Goal: Information Seeking & Learning: Learn about a topic

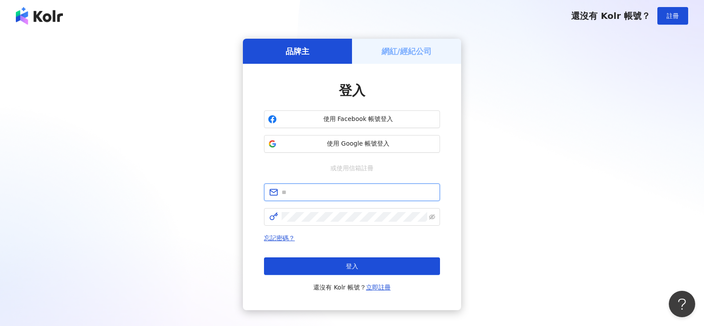
click at [297, 195] on input "text" at bounding box center [358, 192] width 153 height 10
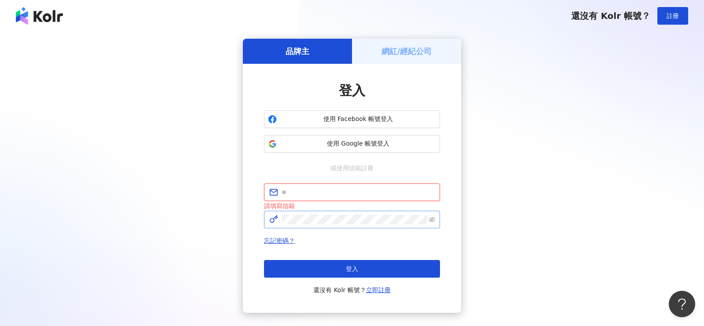
type input "**********"
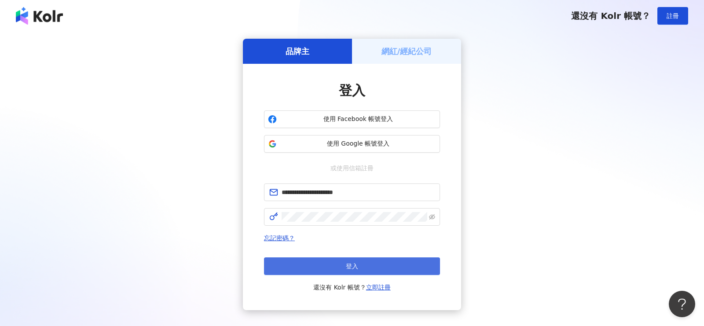
click at [359, 264] on button "登入" at bounding box center [352, 266] width 176 height 18
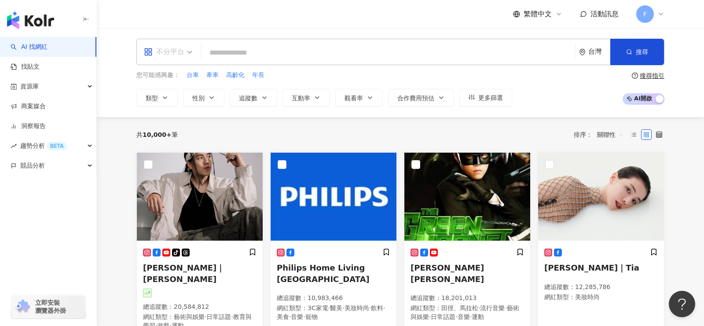
click at [186, 51] on span "不分平台" at bounding box center [168, 52] width 48 height 14
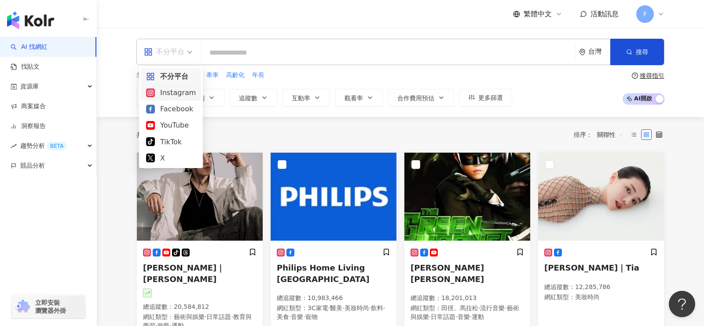
click at [170, 99] on div "Instagram" at bounding box center [171, 93] width 60 height 16
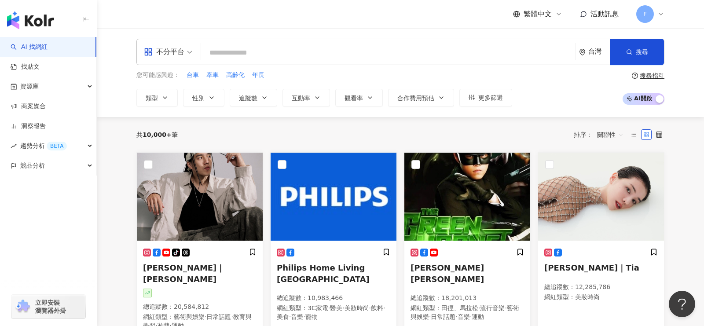
click at [172, 54] on div "不分平台" at bounding box center [164, 52] width 40 height 14
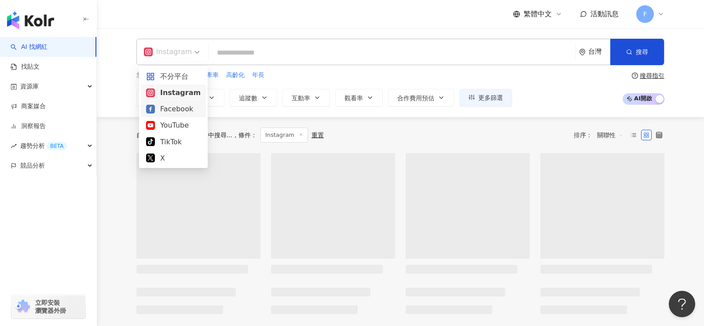
click at [171, 109] on div "Facebook" at bounding box center [173, 108] width 55 height 11
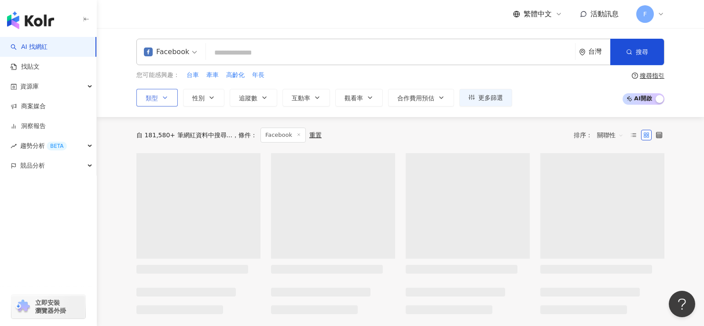
click at [153, 103] on button "類型" at bounding box center [156, 98] width 41 height 18
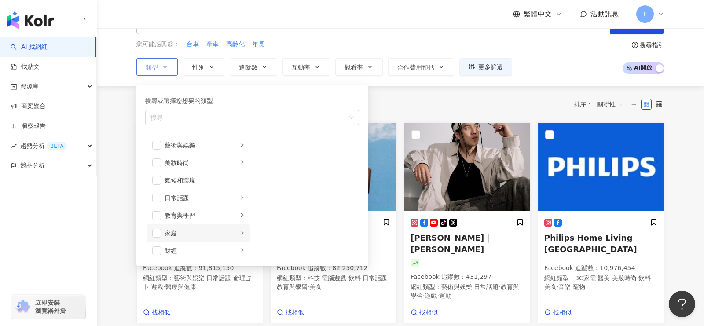
click at [242, 230] on icon "right" at bounding box center [241, 232] width 5 height 5
click at [266, 162] on span "button" at bounding box center [263, 162] width 9 height 9
click at [212, 69] on icon "button" at bounding box center [211, 66] width 7 height 7
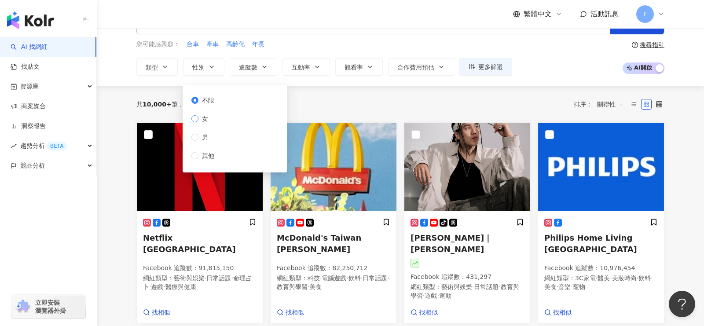
click at [204, 119] on div "不限 女 男 其他" at bounding box center [235, 129] width 104 height 88
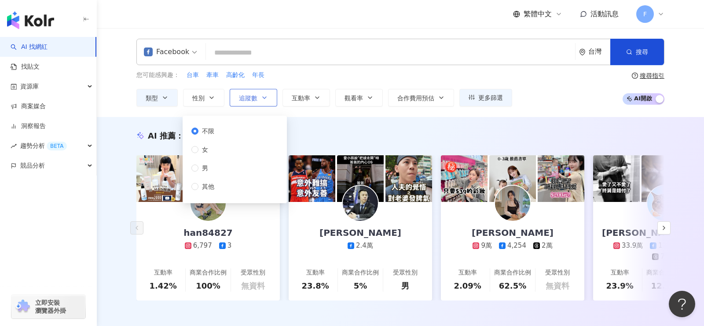
click at [256, 90] on button "追蹤數" at bounding box center [254, 98] width 48 height 18
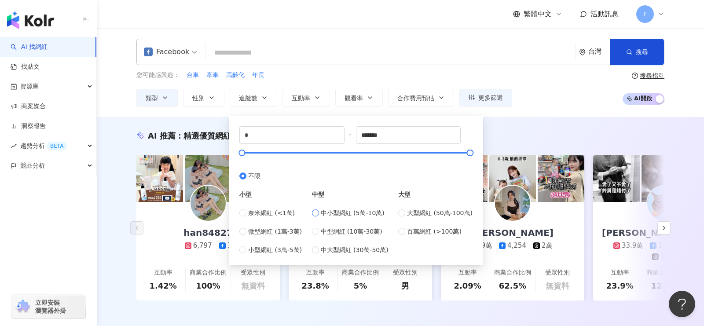
type input "*****"
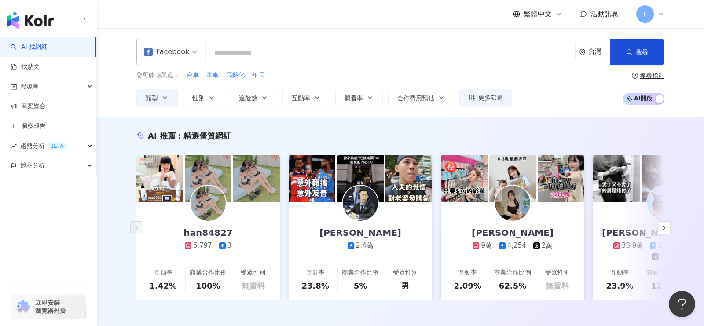
click at [548, 127] on div "AI 推薦 ： 精選優質網紅 han84827 6,797 3 互動率 1.42% 商業合作比例 100% 受眾性別 無資料 邵瑞峰 2.4萬 互動率 23.…" at bounding box center [400, 224] width 607 height 215
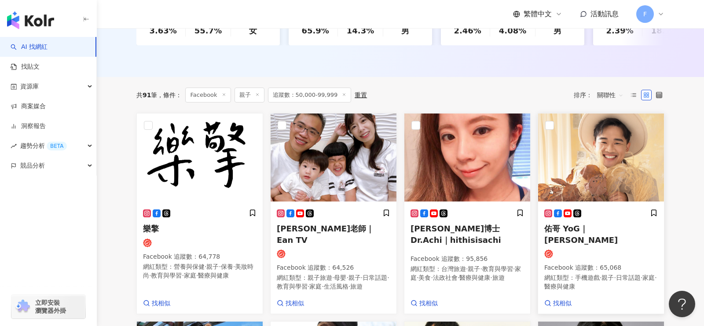
scroll to position [252, 0]
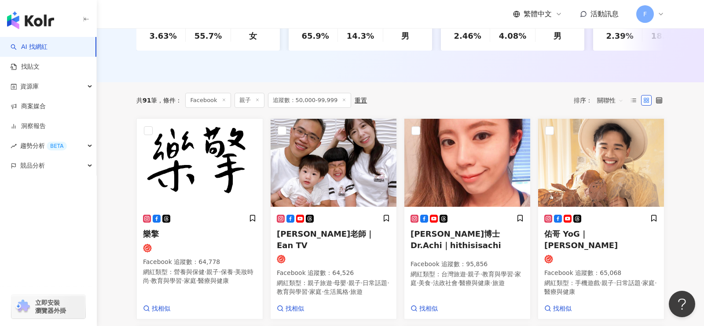
click at [622, 98] on span "關聯性" at bounding box center [610, 100] width 26 height 14
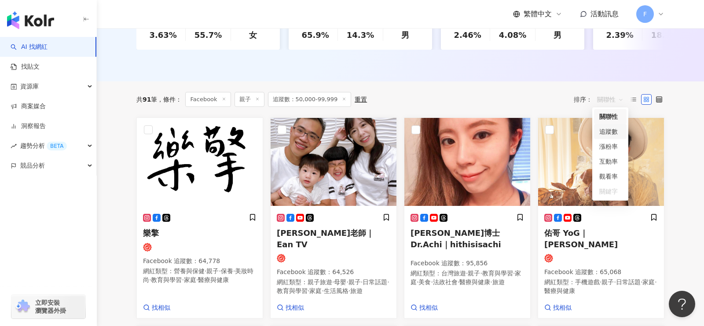
click at [621, 133] on div "追蹤數" at bounding box center [610, 131] width 33 height 15
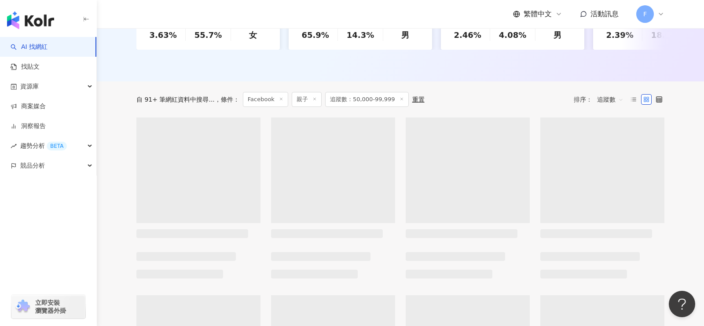
scroll to position [209, 0]
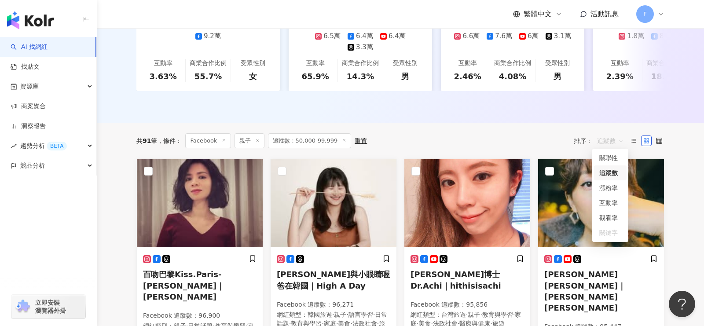
click at [606, 139] on span "追蹤數" at bounding box center [610, 141] width 26 height 14
click at [609, 154] on div "關聯性" at bounding box center [610, 158] width 22 height 10
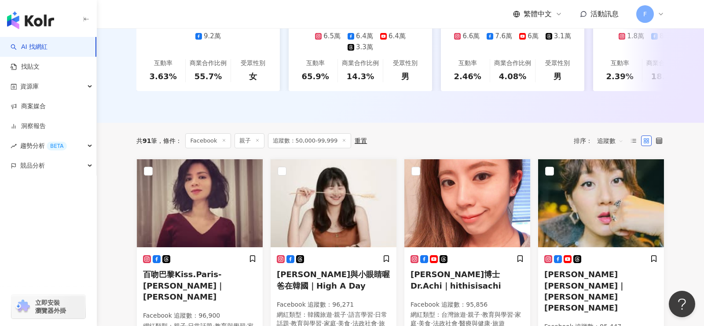
click at [608, 140] on span "追蹤數" at bounding box center [610, 141] width 26 height 14
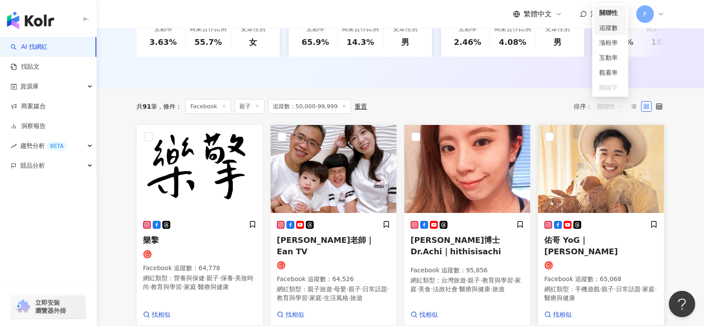
scroll to position [243, 0]
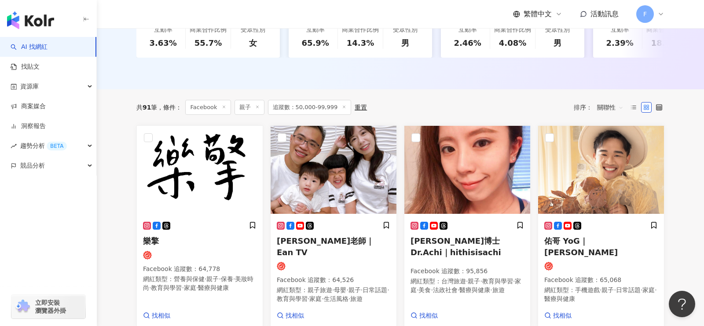
click at [614, 107] on span "關聯性" at bounding box center [610, 107] width 26 height 14
click at [621, 105] on span "關聯性" at bounding box center [610, 107] width 26 height 14
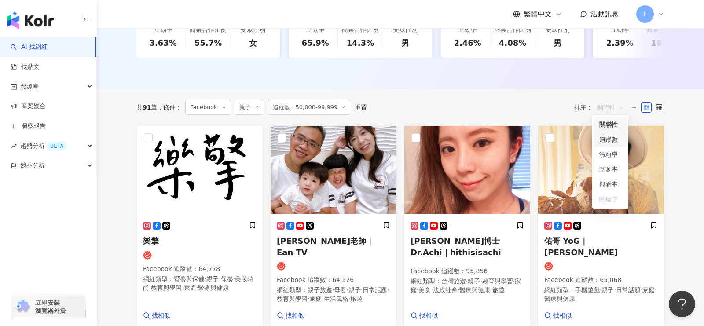
click at [615, 141] on div "追蹤數" at bounding box center [610, 140] width 22 height 10
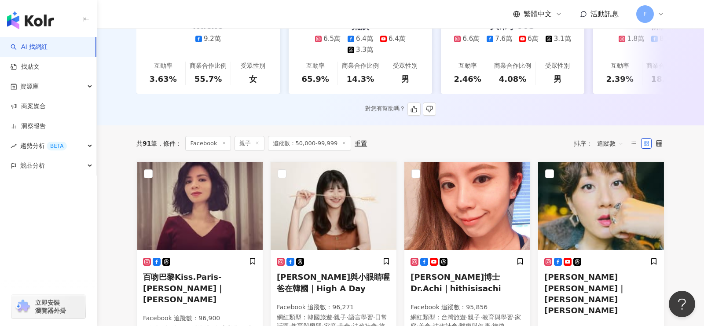
scroll to position [207, 0]
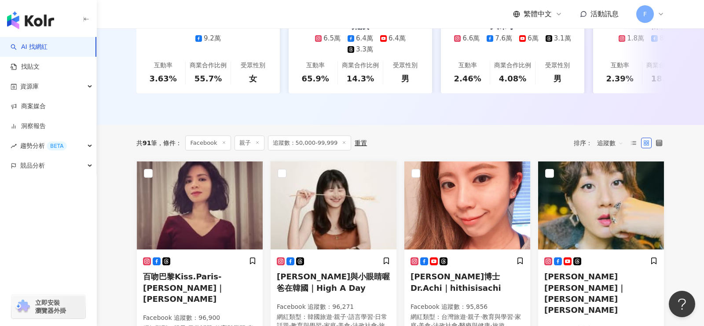
click at [604, 144] on span "追蹤數" at bounding box center [610, 143] width 26 height 14
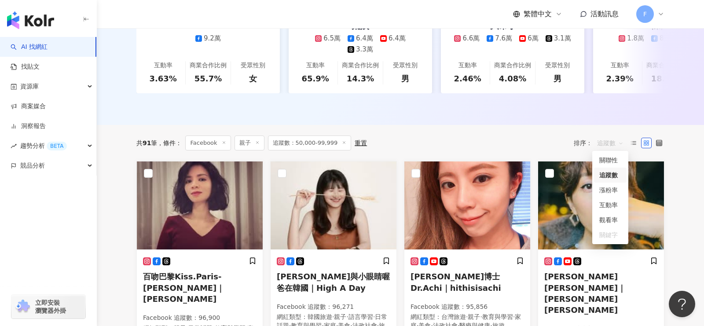
click at [604, 174] on div "追蹤數" at bounding box center [610, 175] width 22 height 10
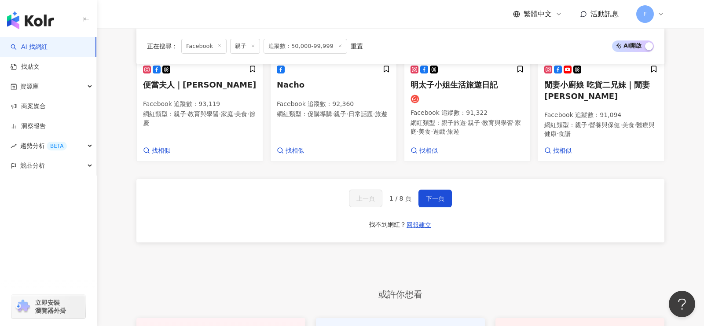
scroll to position [821, 0]
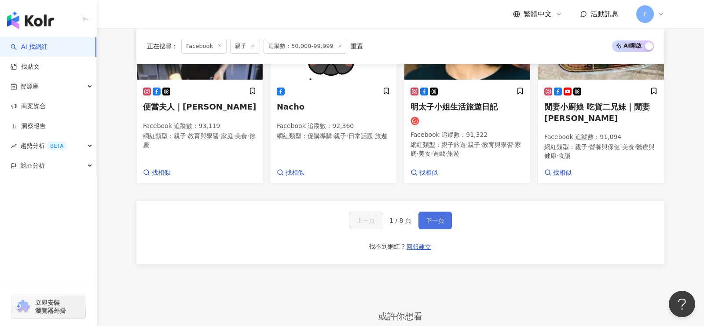
click at [427, 217] on span "下一頁" at bounding box center [435, 220] width 18 height 7
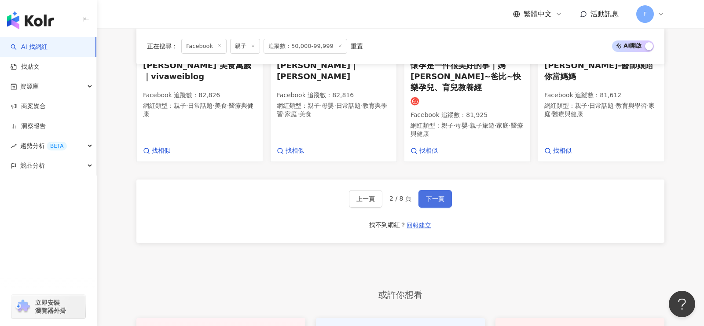
click at [427, 195] on span "下一頁" at bounding box center [435, 198] width 18 height 7
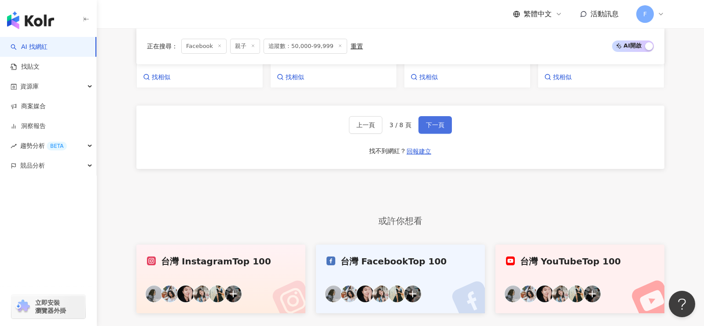
scroll to position [959, 0]
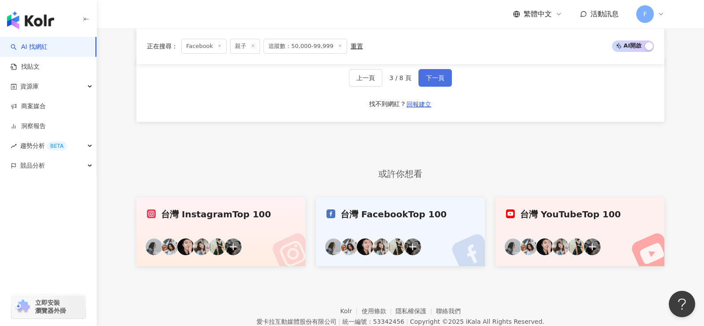
click at [427, 198] on link "台灣 Facebook Top 100" at bounding box center [400, 232] width 169 height 69
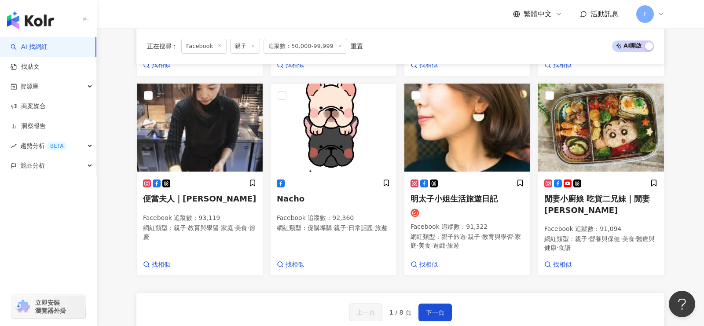
scroll to position [729, 0]
click at [401, 309] on span "1 / 8 頁" at bounding box center [401, 312] width 22 height 7
click at [406, 309] on span "1 / 8 頁" at bounding box center [401, 312] width 22 height 7
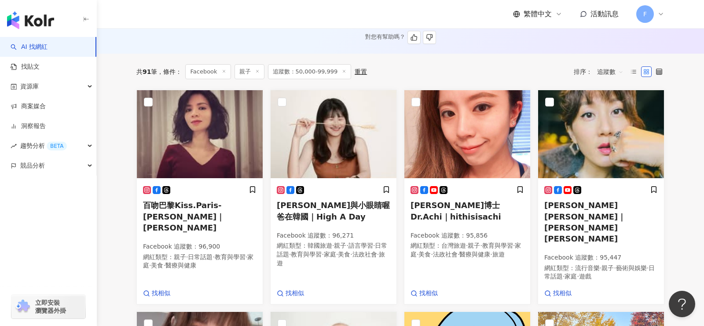
scroll to position [284, 0]
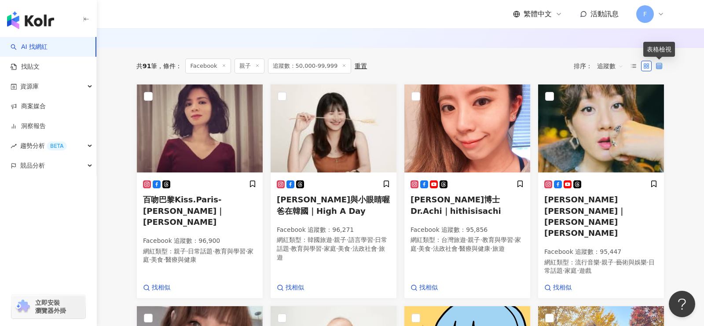
click at [659, 67] on icon at bounding box center [659, 66] width 6 height 6
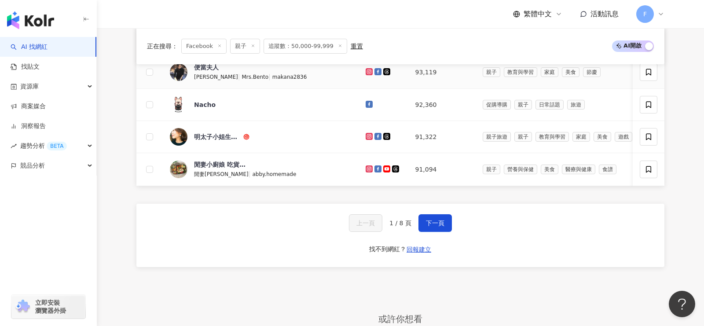
scroll to position [613, 0]
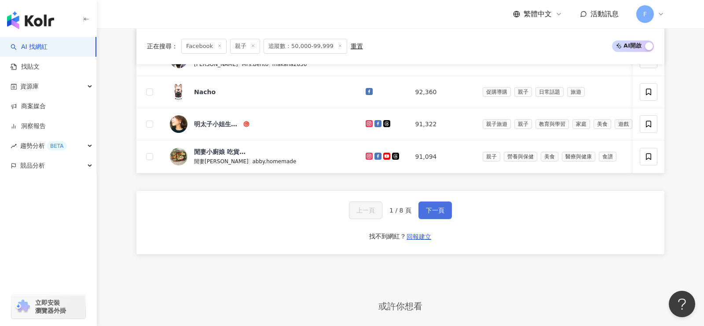
click at [436, 208] on span "下一頁" at bounding box center [435, 210] width 18 height 7
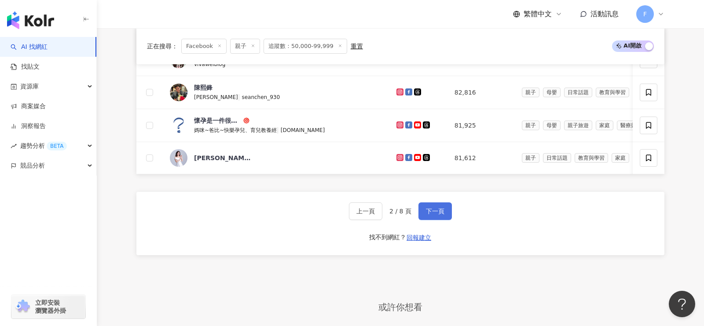
click at [437, 208] on span "下一頁" at bounding box center [435, 211] width 18 height 7
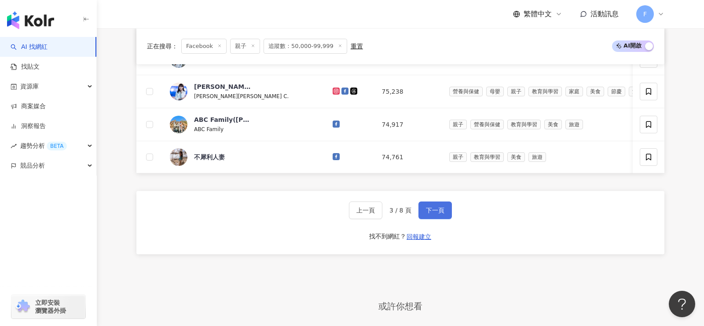
click at [436, 208] on span "下一頁" at bounding box center [435, 210] width 18 height 7
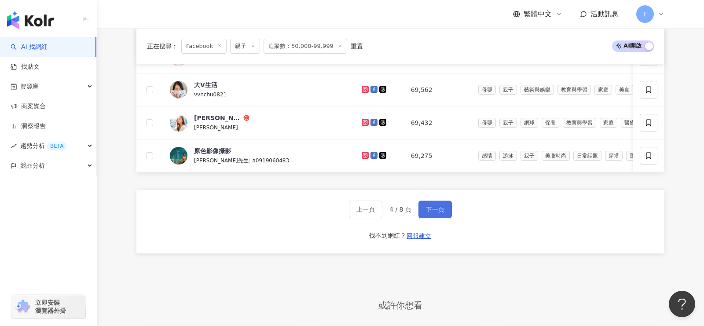
click at [436, 208] on span "下一頁" at bounding box center [435, 209] width 18 height 7
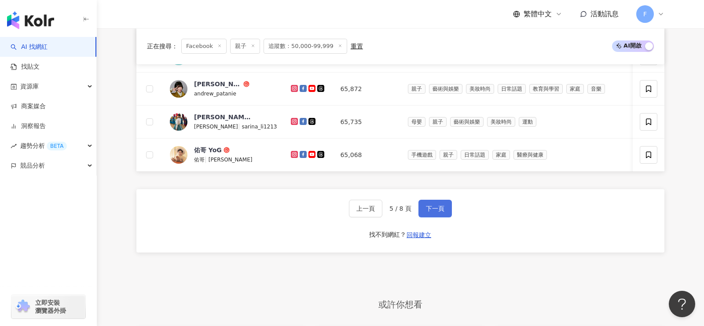
click at [436, 208] on button "下一頁" at bounding box center [435, 209] width 33 height 18
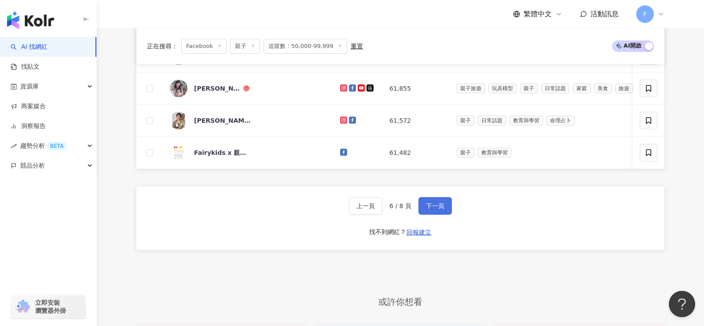
click at [436, 208] on button "下一頁" at bounding box center [435, 206] width 33 height 18
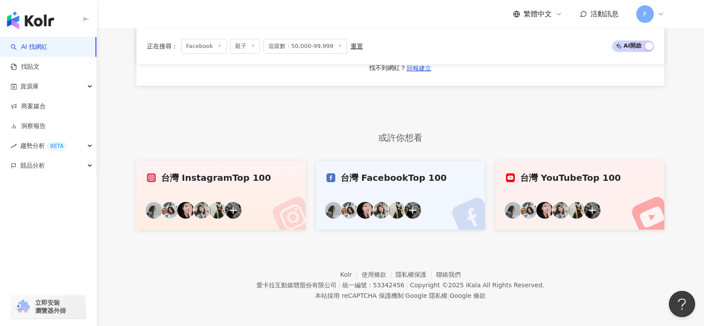
scroll to position [534, 0]
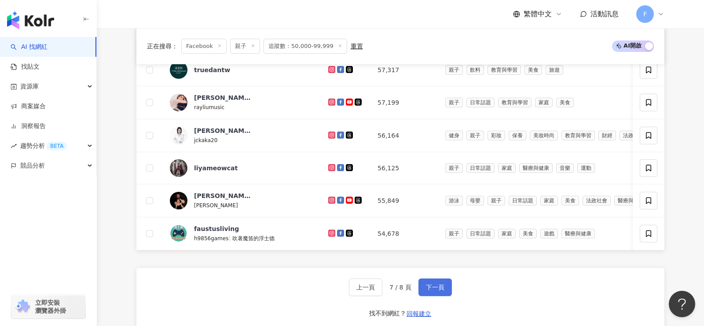
click at [431, 284] on span "下一頁" at bounding box center [435, 287] width 18 height 7
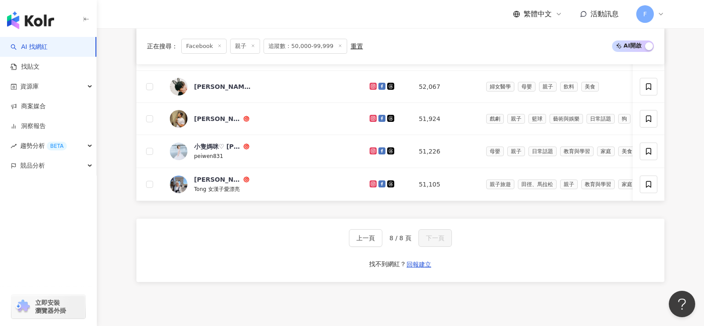
scroll to position [423, 0]
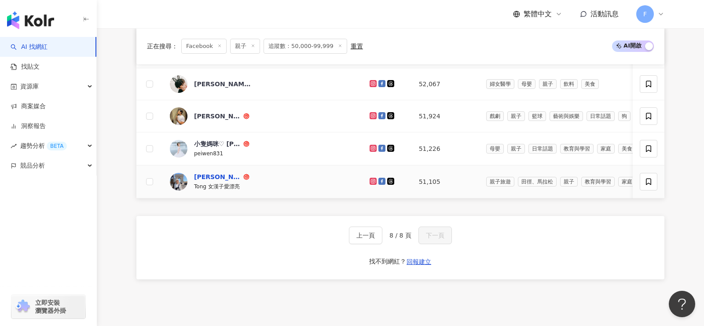
click at [214, 173] on div "陳思彤 Tong" at bounding box center [218, 177] width 48 height 9
click at [217, 140] on div "小隻媽咪♡ [PERSON_NAME]" at bounding box center [218, 144] width 48 height 9
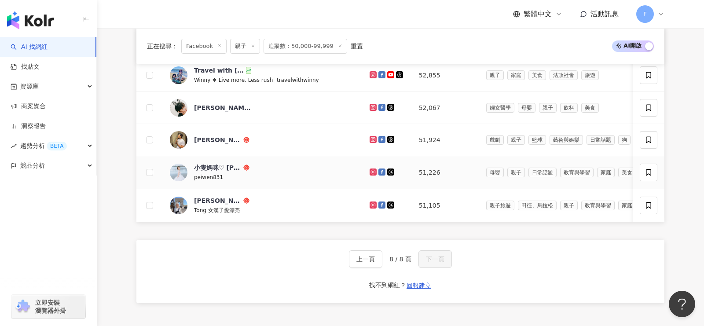
scroll to position [399, 0]
click at [207, 104] on div "沈泳吟" at bounding box center [222, 108] width 57 height 9
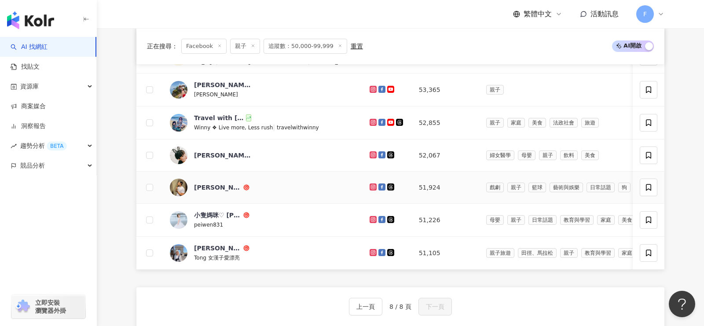
scroll to position [348, 0]
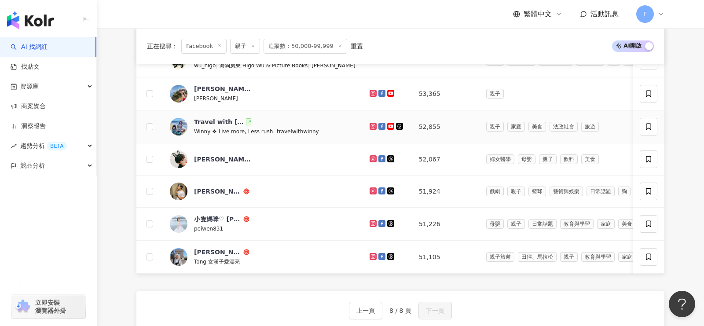
click at [378, 124] on icon at bounding box center [381, 126] width 7 height 7
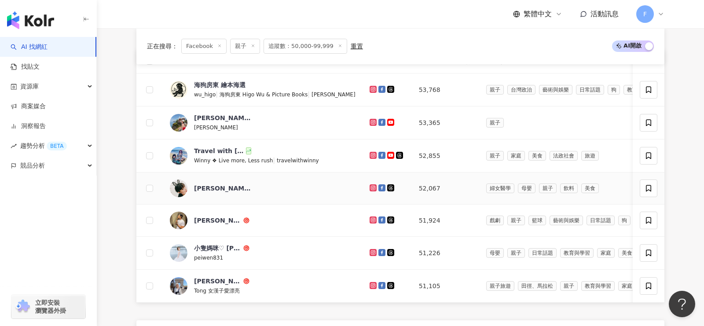
scroll to position [318, 0]
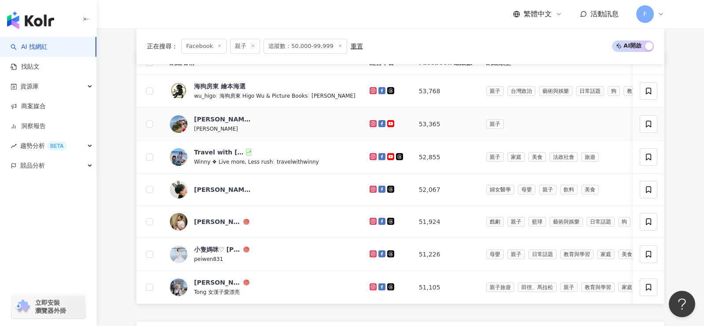
click at [379, 121] on icon at bounding box center [381, 123] width 5 height 5
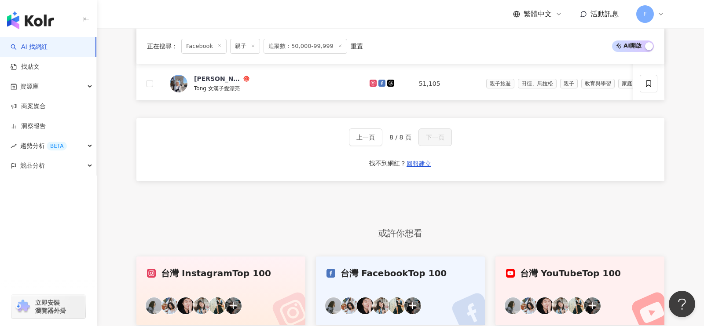
scroll to position [499, 0]
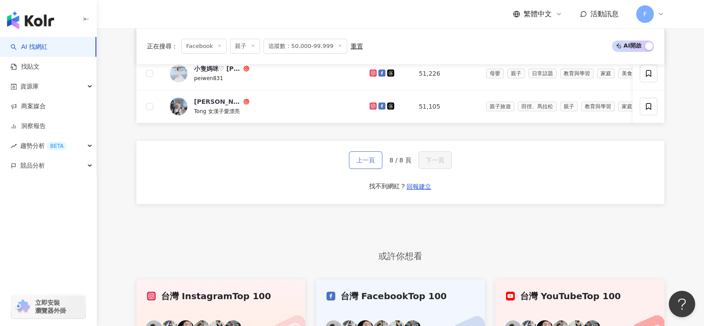
click at [373, 157] on span "上一頁" at bounding box center [365, 160] width 18 height 7
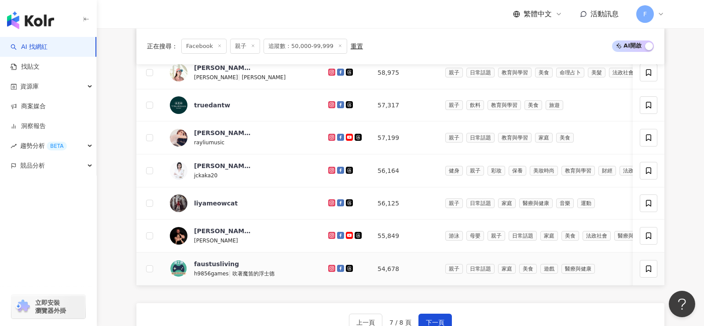
click at [337, 265] on icon at bounding box center [340, 268] width 7 height 7
click at [337, 200] on icon at bounding box center [340, 202] width 7 height 7
click at [337, 167] on icon at bounding box center [340, 170] width 7 height 7
click at [337, 134] on icon at bounding box center [340, 137] width 7 height 7
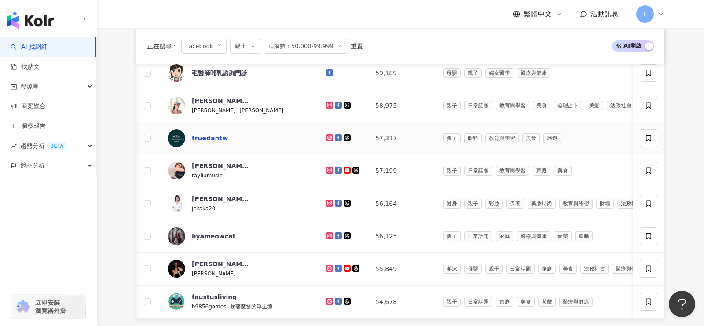
scroll to position [467, 0]
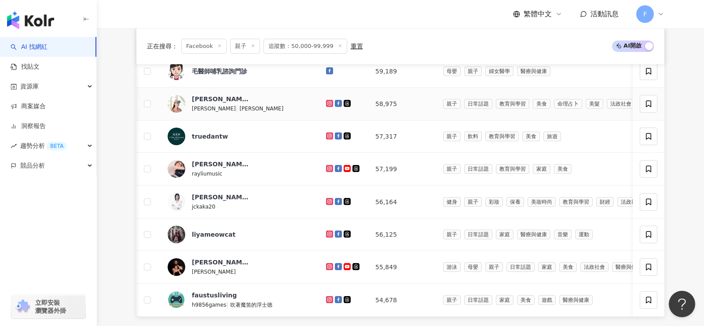
click at [336, 101] on icon at bounding box center [338, 103] width 5 height 5
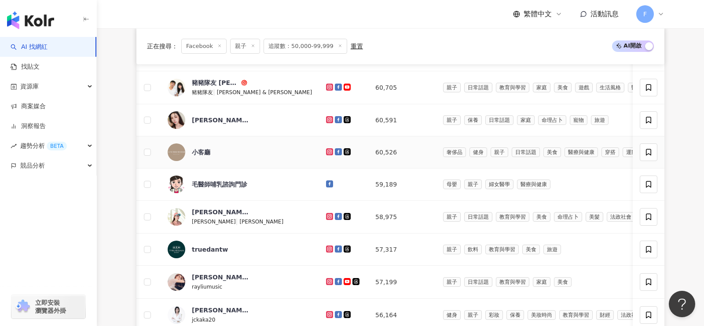
scroll to position [352, 0]
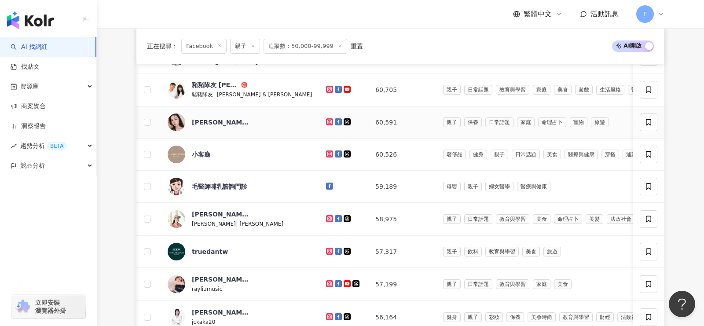
click at [335, 120] on icon at bounding box center [338, 121] width 7 height 7
click at [335, 88] on icon at bounding box center [338, 89] width 7 height 7
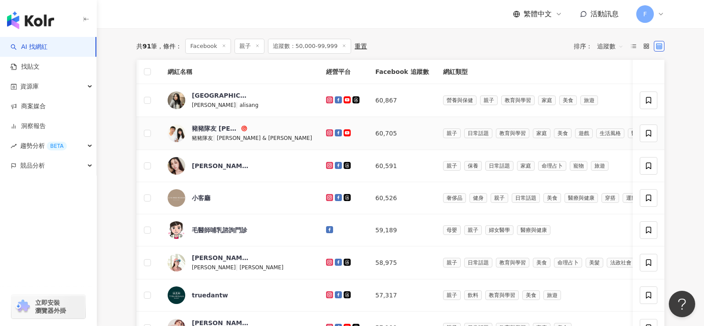
scroll to position [268, 0]
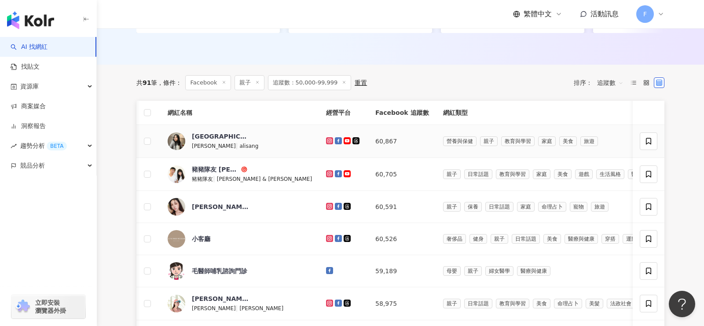
click at [335, 140] on icon at bounding box center [338, 140] width 7 height 7
click at [328, 141] on icon at bounding box center [330, 141] width 4 height 4
click at [344, 137] on icon at bounding box center [347, 140] width 7 height 7
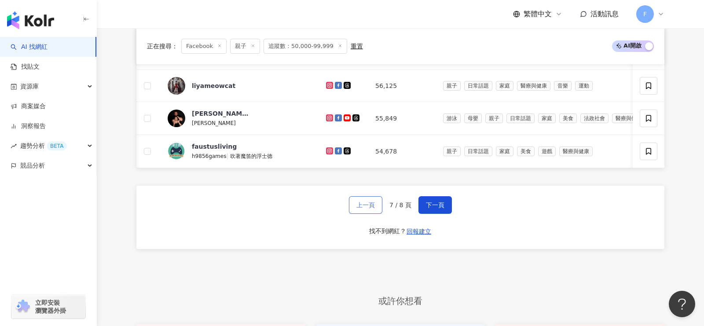
scroll to position [613, 0]
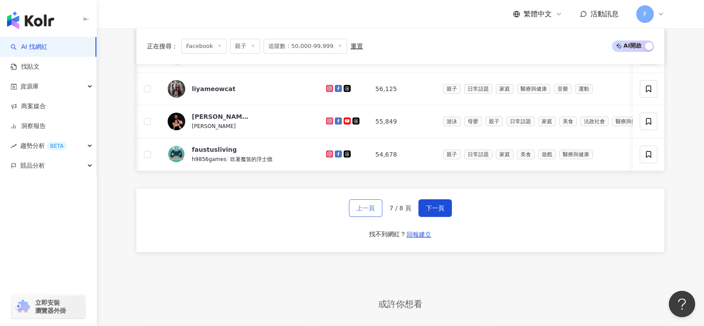
click at [367, 205] on span "上一頁" at bounding box center [365, 208] width 18 height 7
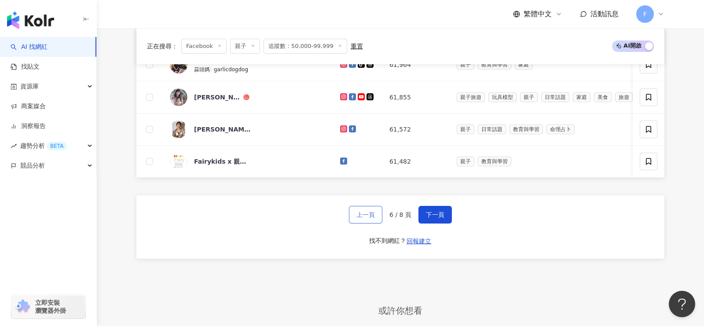
scroll to position [603, 0]
click at [340, 159] on icon at bounding box center [343, 161] width 7 height 7
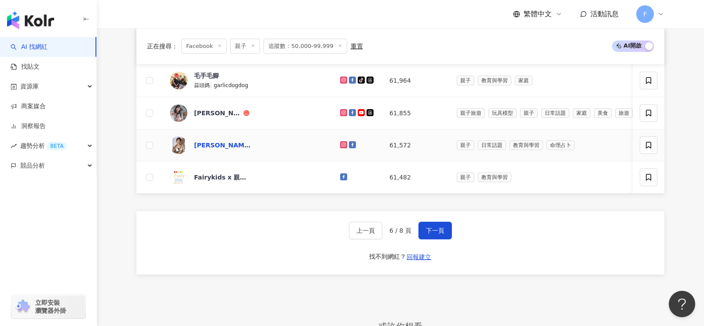
scroll to position [588, 0]
click at [350, 110] on icon at bounding box center [352, 112] width 5 height 5
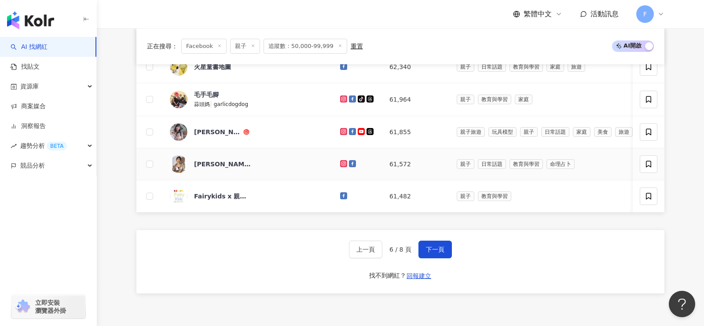
scroll to position [573, 0]
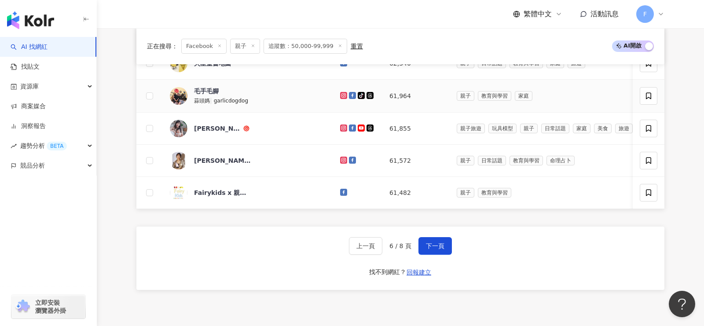
click at [350, 93] on icon at bounding box center [352, 95] width 5 height 5
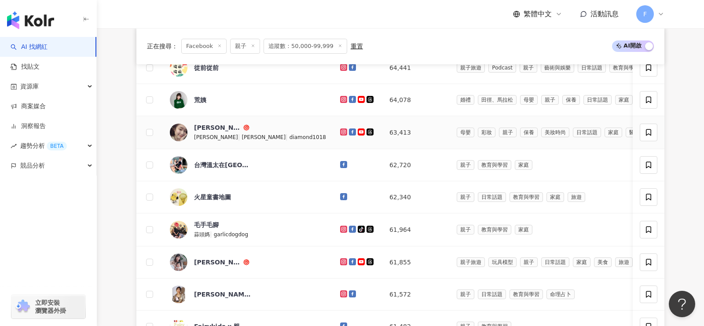
scroll to position [438, 0]
click at [349, 129] on icon at bounding box center [352, 132] width 7 height 7
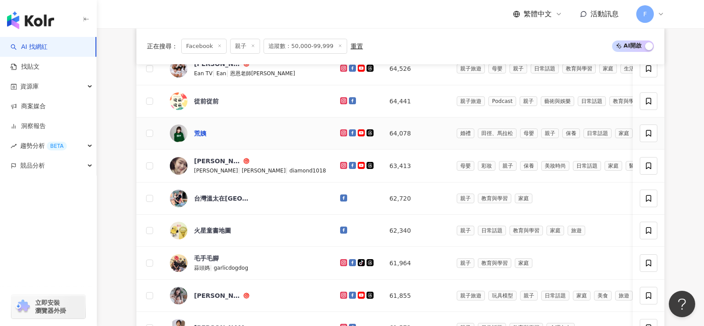
scroll to position [400, 0]
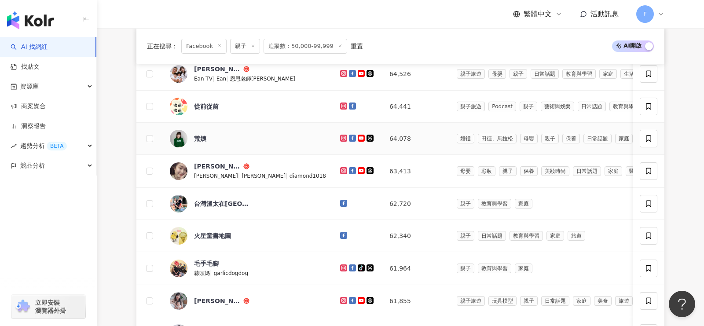
click at [349, 138] on link at bounding box center [353, 138] width 9 height 7
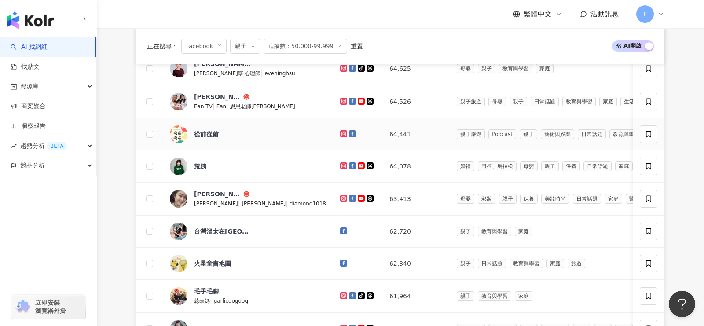
scroll to position [375, 0]
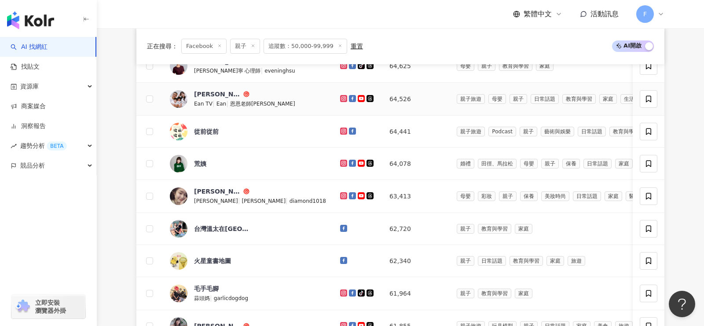
click at [350, 96] on icon at bounding box center [352, 98] width 5 height 5
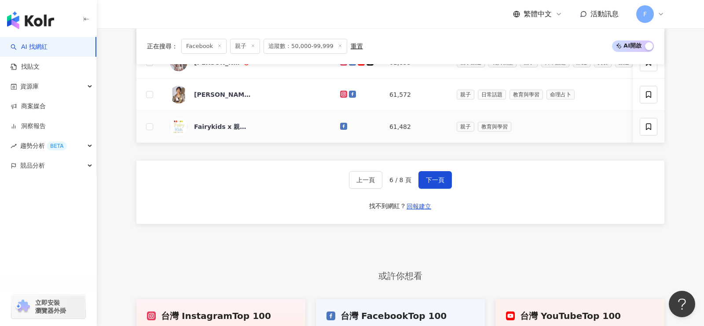
scroll to position [723, 0]
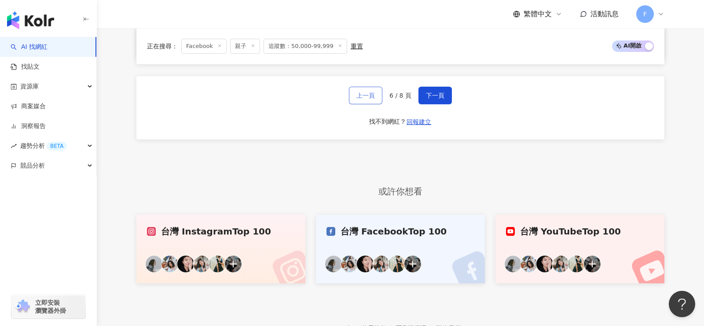
click at [366, 92] on span "上一頁" at bounding box center [365, 95] width 18 height 7
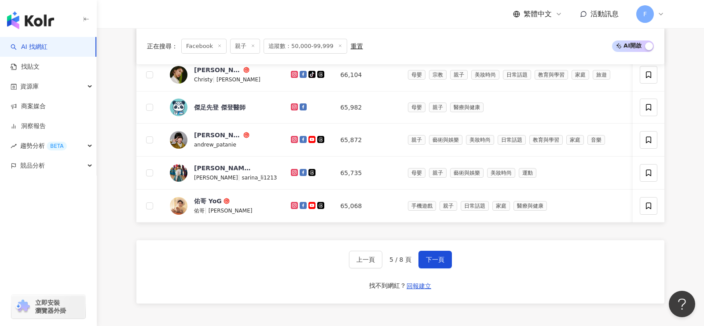
scroll to position [522, 0]
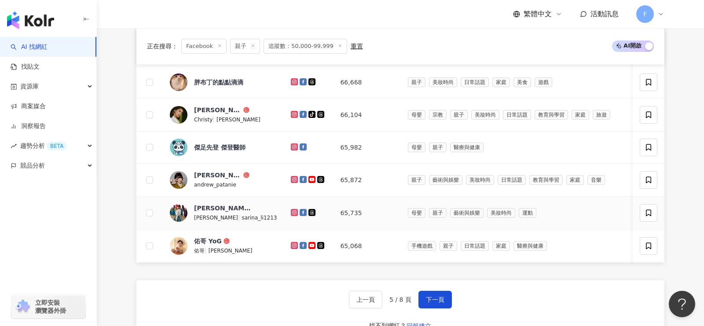
click at [300, 209] on icon at bounding box center [303, 212] width 7 height 7
click at [300, 177] on icon at bounding box center [303, 179] width 7 height 7
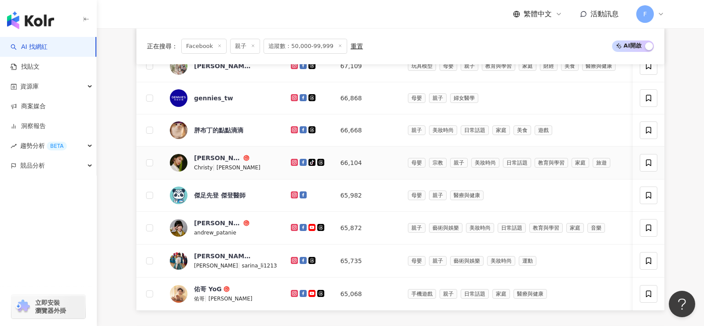
scroll to position [471, 0]
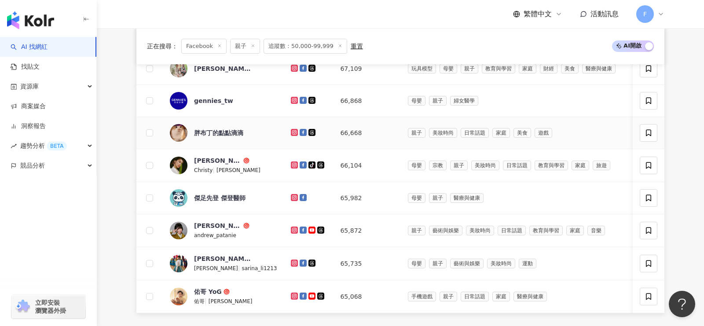
click at [300, 130] on icon at bounding box center [303, 132] width 7 height 7
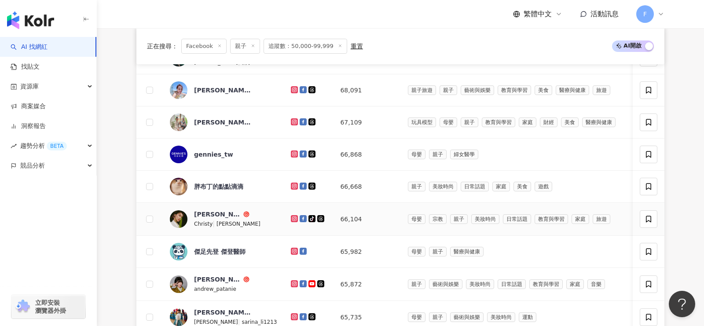
scroll to position [416, 0]
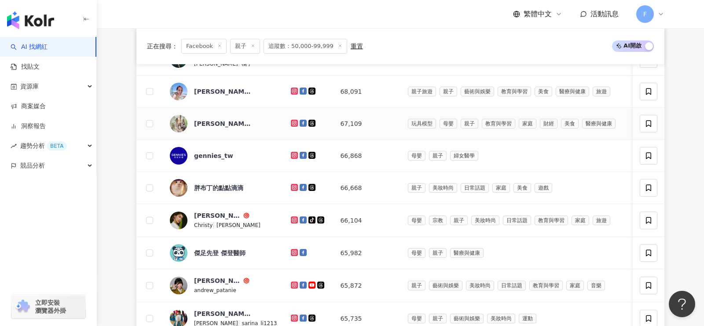
click at [300, 121] on icon at bounding box center [303, 123] width 7 height 7
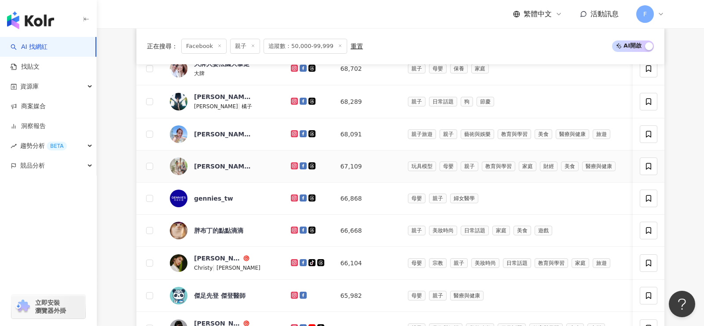
scroll to position [371, 0]
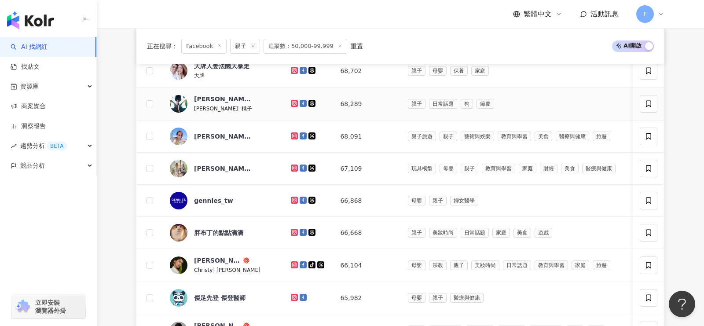
click at [300, 100] on icon at bounding box center [303, 103] width 7 height 7
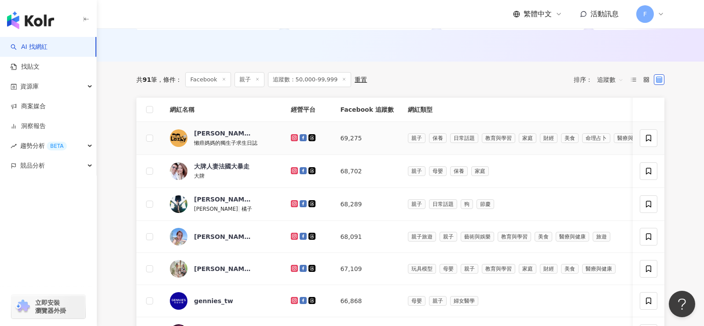
scroll to position [270, 0]
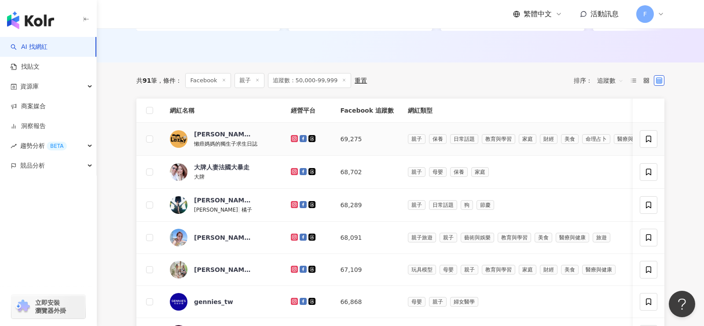
click at [300, 137] on icon at bounding box center [303, 138] width 7 height 7
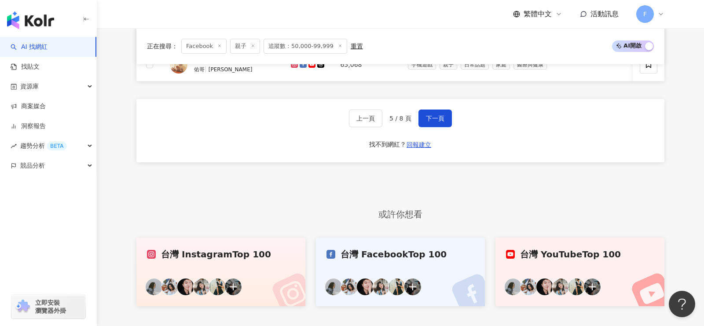
scroll to position [695, 0]
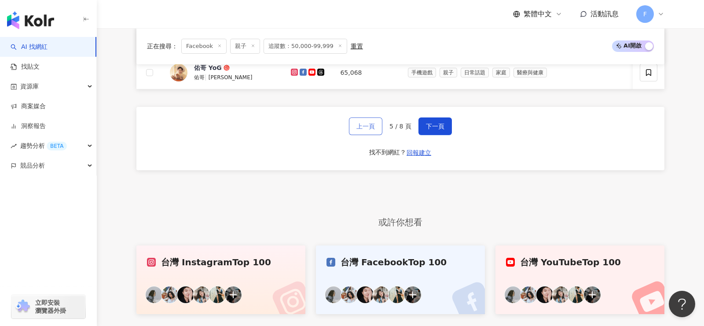
click at [371, 123] on span "上一頁" at bounding box center [365, 126] width 18 height 7
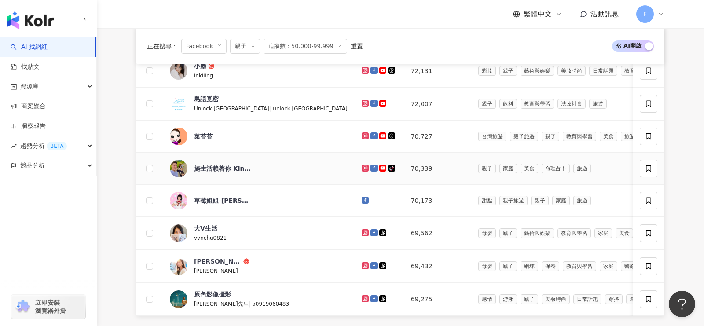
scroll to position [515, 0]
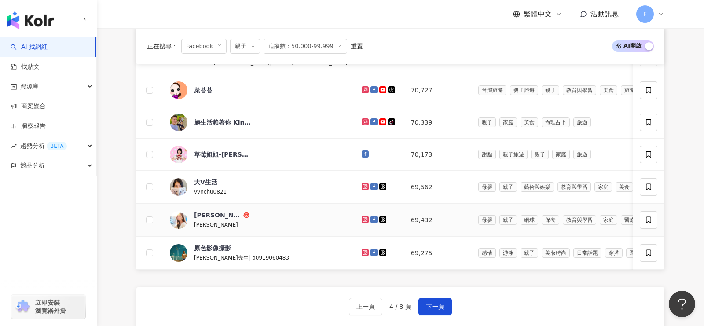
click at [371, 216] on icon at bounding box center [374, 219] width 7 height 7
click at [371, 185] on icon at bounding box center [373, 186] width 5 height 5
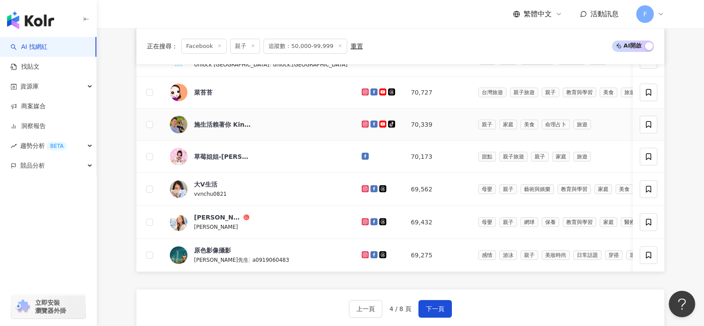
click at [371, 123] on icon at bounding box center [374, 124] width 7 height 7
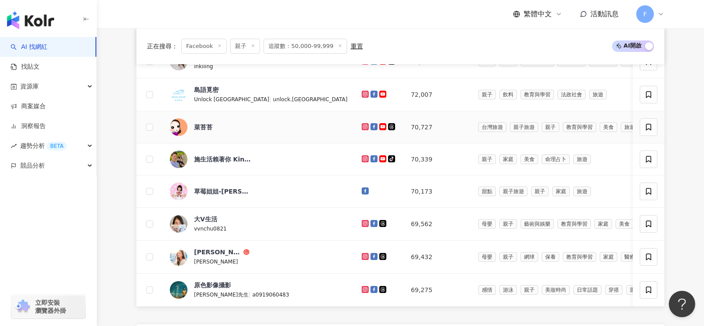
scroll to position [479, 0]
click at [371, 125] on icon at bounding box center [374, 126] width 7 height 7
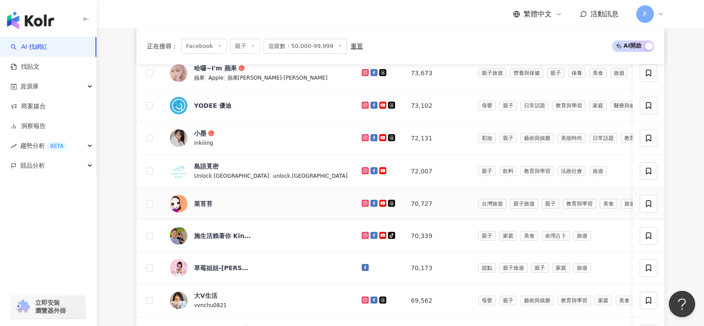
scroll to position [399, 0]
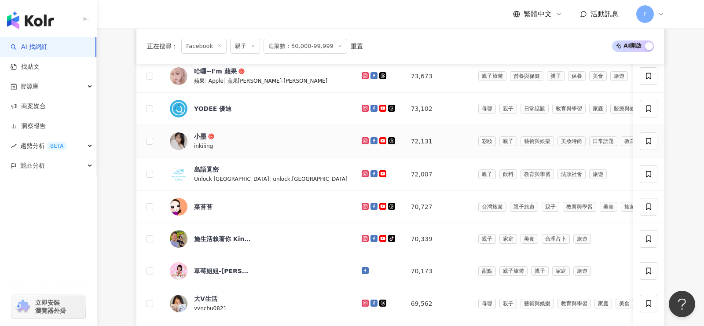
click at [371, 140] on icon at bounding box center [374, 140] width 7 height 7
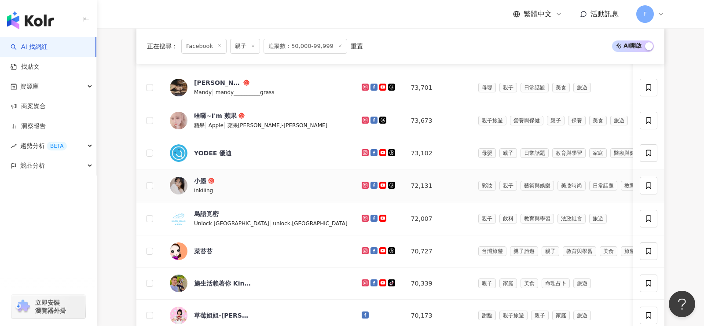
scroll to position [352, 0]
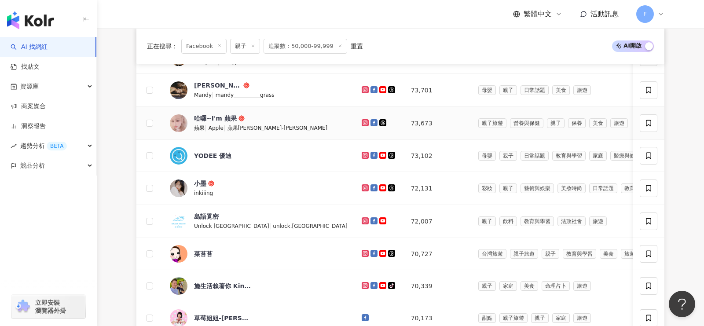
click at [371, 120] on icon at bounding box center [374, 122] width 7 height 7
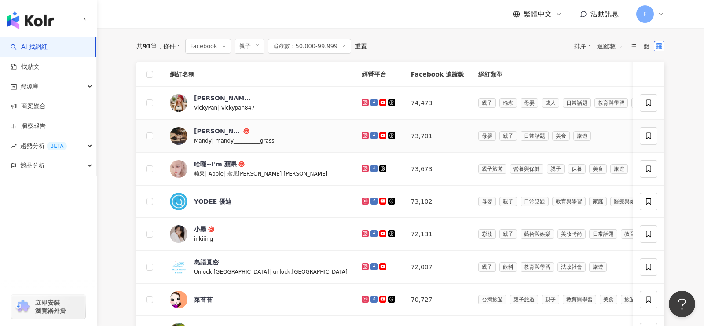
scroll to position [292, 0]
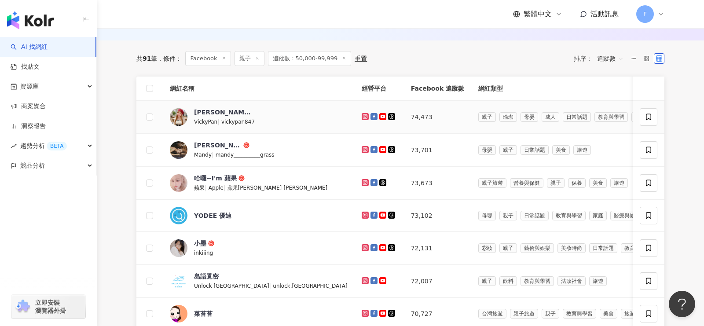
click at [371, 117] on icon at bounding box center [374, 116] width 7 height 7
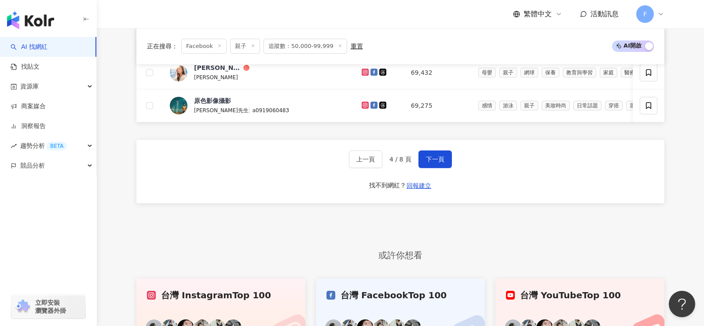
scroll to position [650, 0]
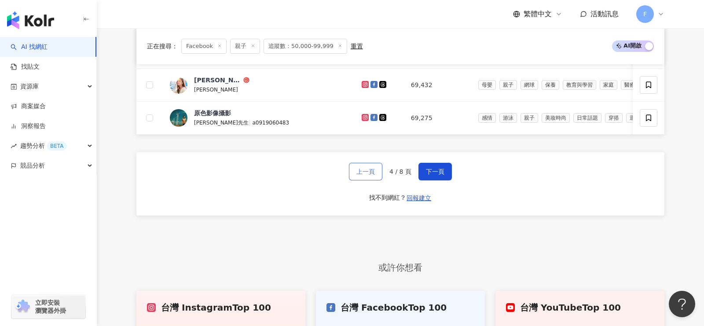
click at [375, 168] on span "上一頁" at bounding box center [365, 171] width 18 height 7
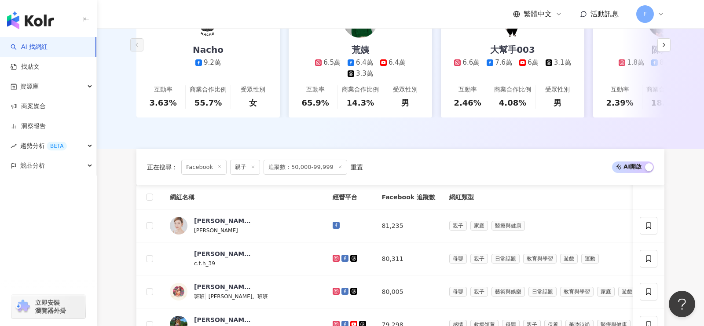
scroll to position [503, 0]
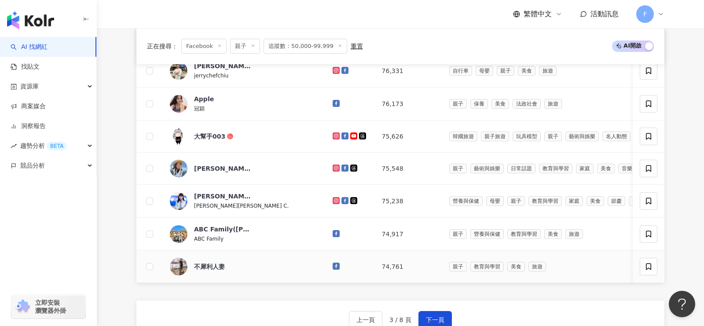
click at [333, 263] on icon at bounding box center [336, 266] width 7 height 7
click at [333, 230] on icon at bounding box center [336, 233] width 7 height 7
click at [254, 305] on div "上一頁 3 / 8 頁 下一頁 找不到網紅？ 回報建立" at bounding box center [400, 332] width 528 height 63
click at [342, 165] on icon at bounding box center [345, 168] width 7 height 7
click at [342, 132] on icon at bounding box center [345, 135] width 7 height 7
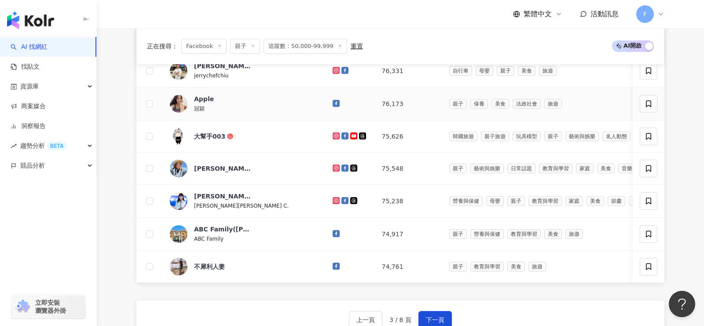
scroll to position [506, 0]
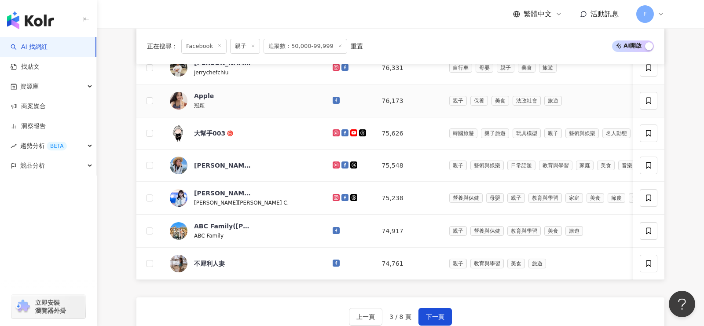
click at [333, 98] on icon at bounding box center [336, 100] width 7 height 7
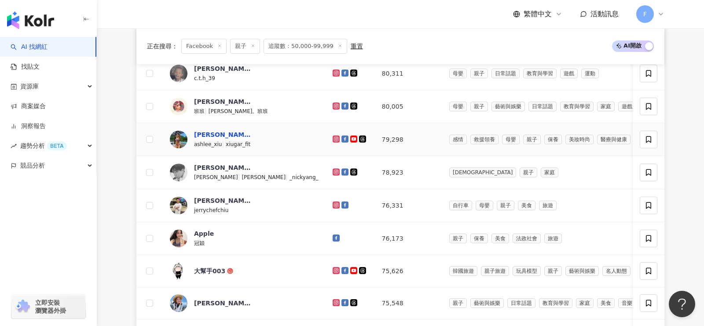
scroll to position [369, 0]
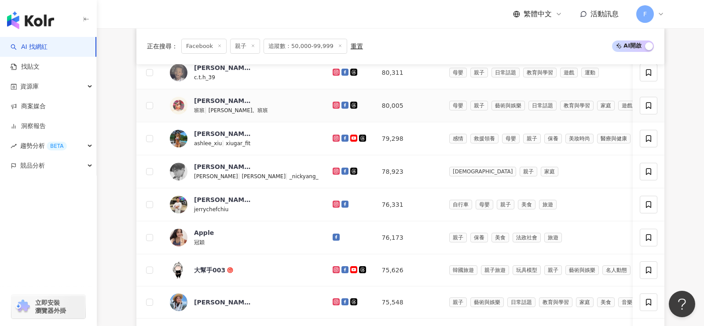
click at [342, 103] on icon at bounding box center [345, 105] width 7 height 7
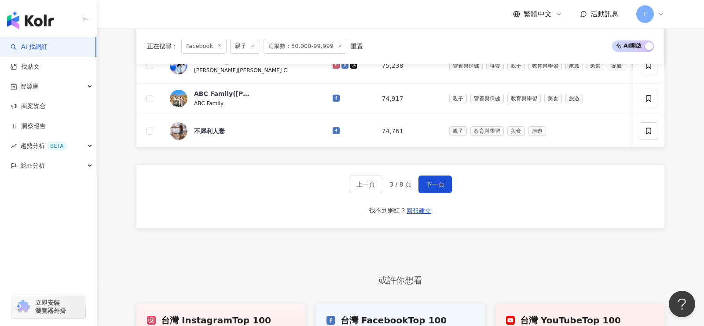
scroll to position [638, 0]
click at [356, 179] on button "上一頁" at bounding box center [365, 185] width 33 height 18
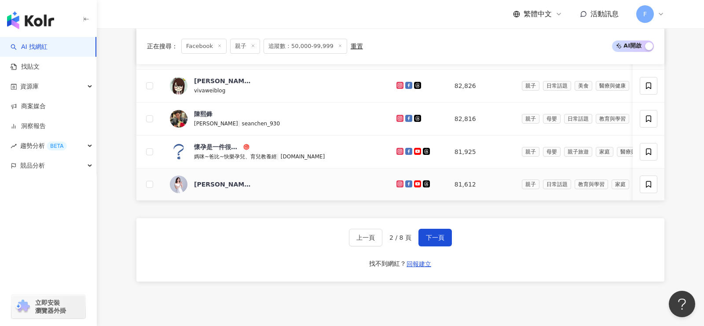
scroll to position [588, 0]
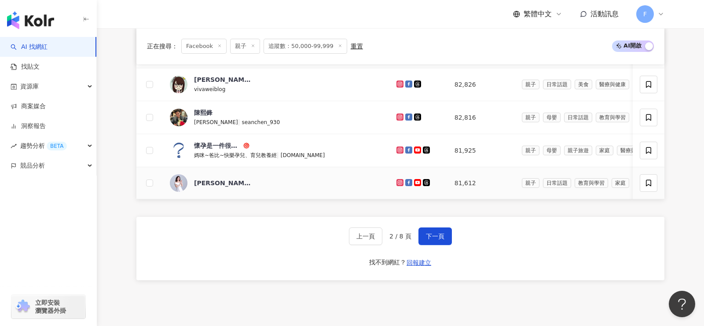
click at [405, 180] on icon at bounding box center [408, 182] width 7 height 7
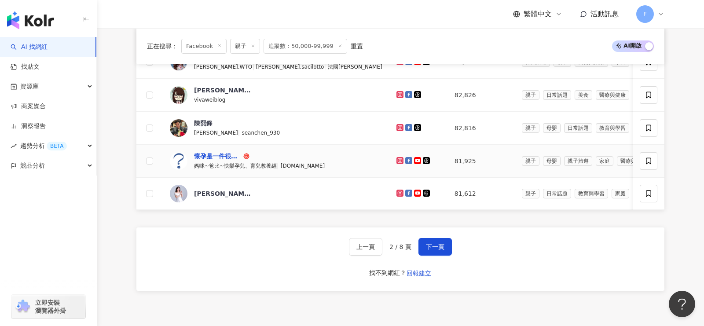
scroll to position [567, 0]
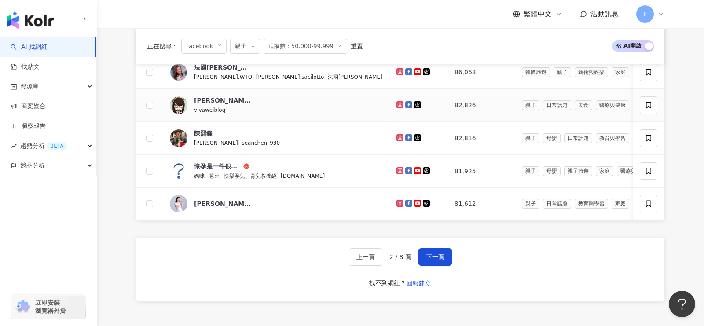
click at [405, 101] on icon at bounding box center [408, 104] width 7 height 7
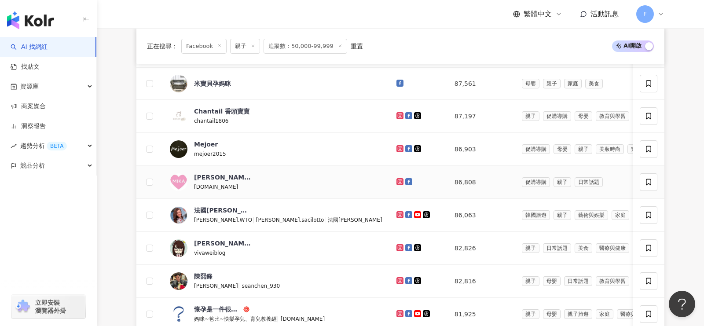
scroll to position [418, 0]
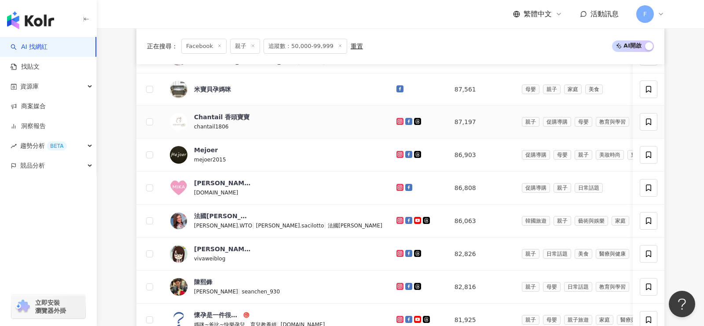
click at [405, 118] on icon at bounding box center [408, 121] width 7 height 7
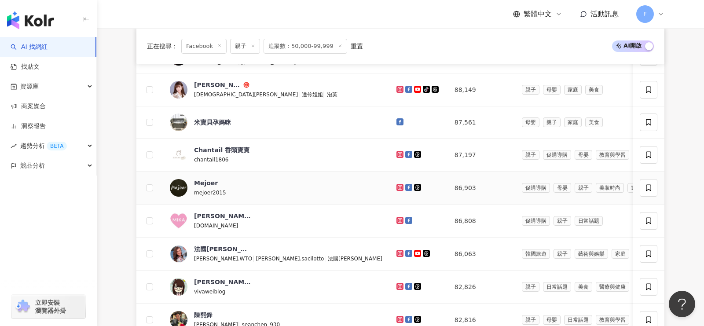
scroll to position [382, 0]
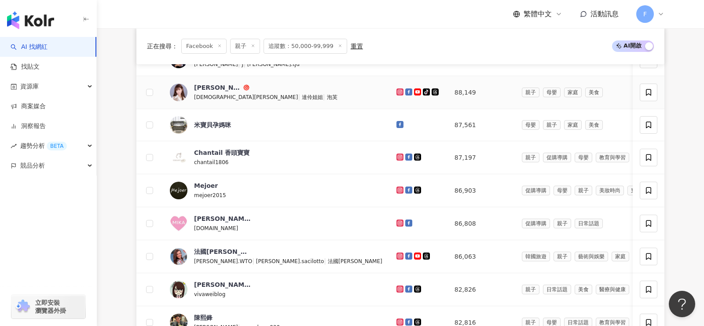
click at [405, 90] on icon at bounding box center [408, 91] width 7 height 7
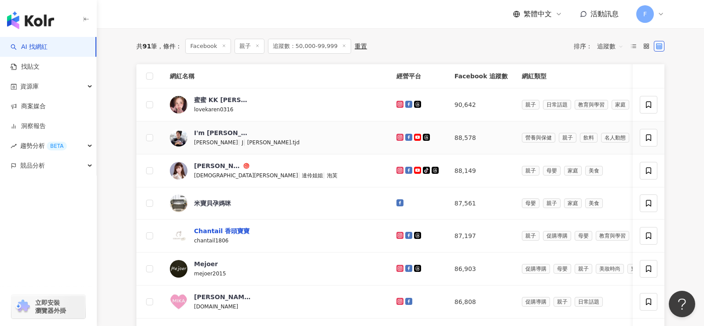
scroll to position [281, 0]
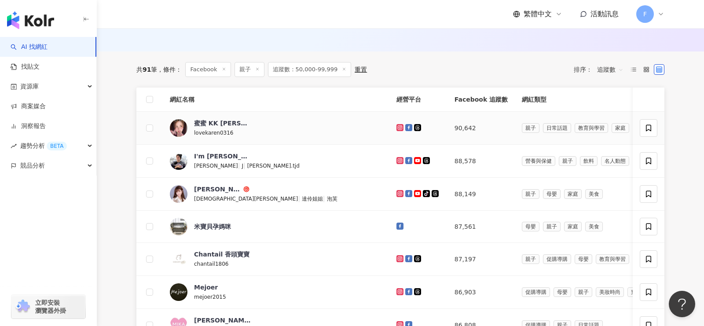
click at [406, 125] on icon at bounding box center [408, 127] width 5 height 5
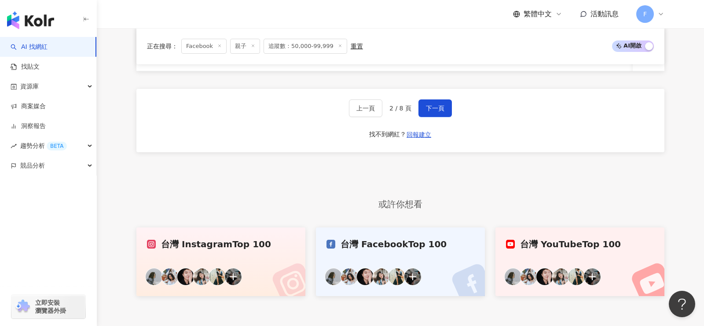
scroll to position [712, 0]
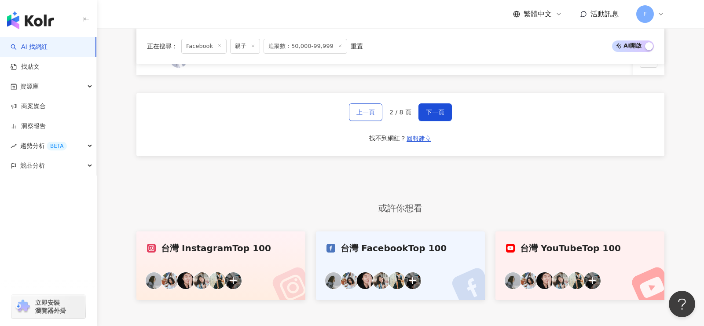
click at [366, 114] on button "上一頁" at bounding box center [365, 112] width 33 height 18
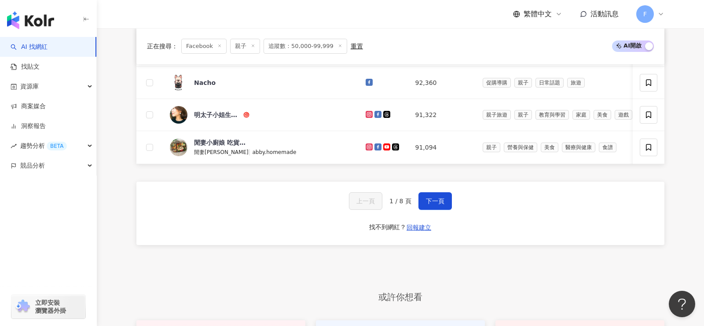
scroll to position [621, 0]
click at [375, 144] on icon at bounding box center [378, 147] width 7 height 7
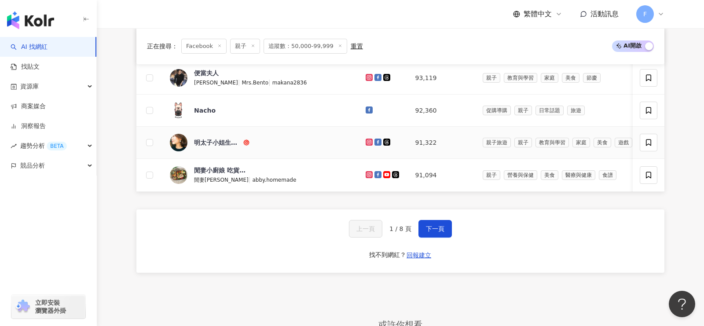
scroll to position [543, 0]
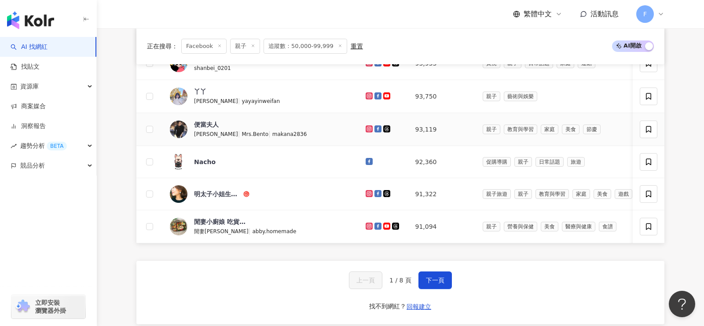
click at [375, 125] on icon at bounding box center [378, 128] width 7 height 7
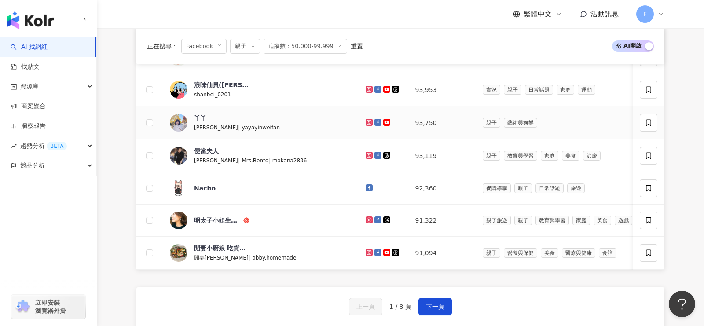
scroll to position [528, 0]
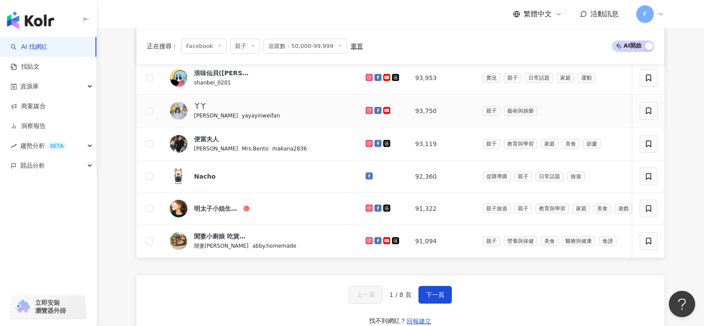
click at [375, 107] on icon at bounding box center [378, 110] width 7 height 7
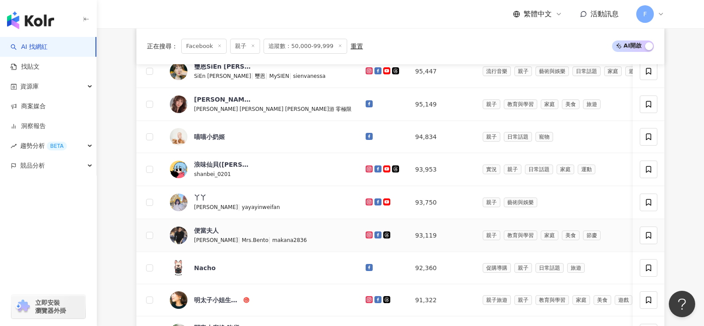
scroll to position [439, 0]
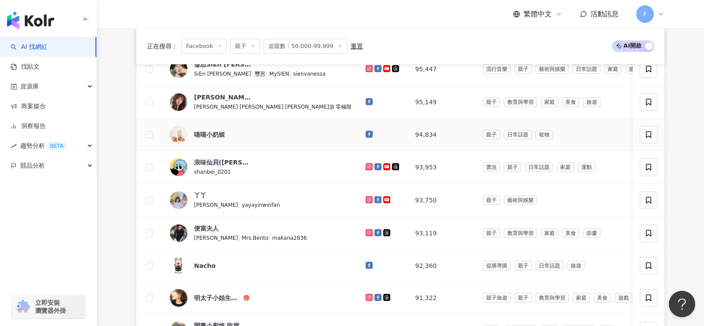
click at [366, 131] on icon at bounding box center [369, 134] width 7 height 7
click at [367, 100] on icon at bounding box center [369, 101] width 5 height 5
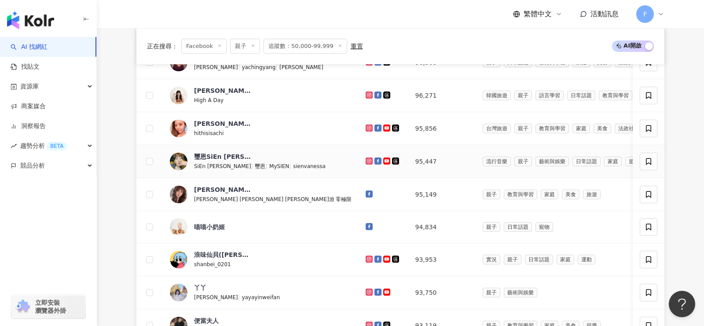
click at [375, 160] on icon at bounding box center [378, 161] width 7 height 7
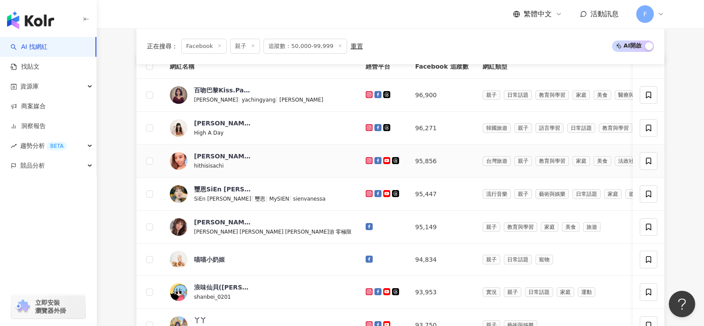
scroll to position [315, 0]
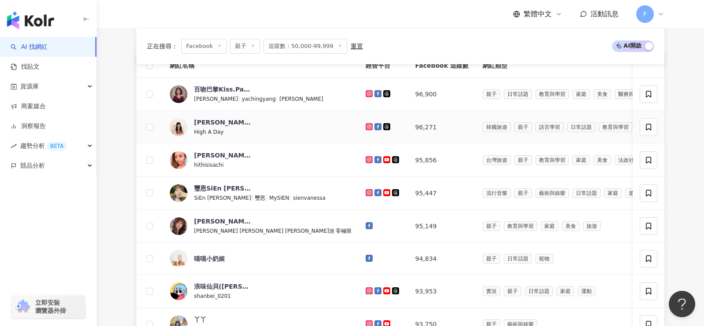
click at [375, 124] on icon at bounding box center [378, 126] width 7 height 7
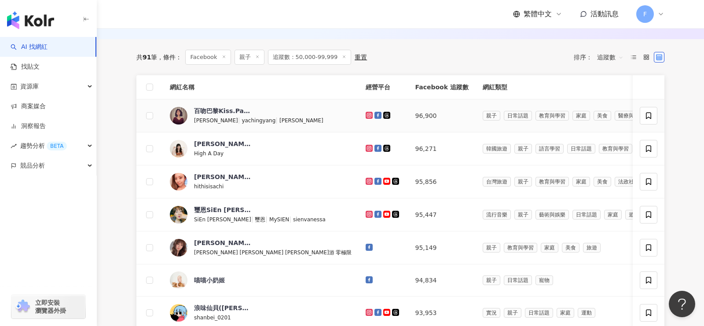
scroll to position [280, 0]
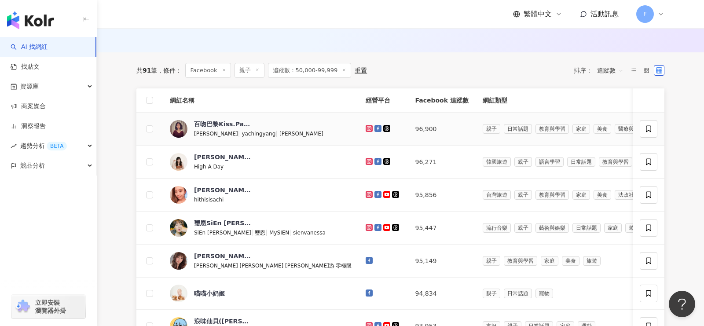
click at [375, 126] on icon at bounding box center [378, 128] width 7 height 7
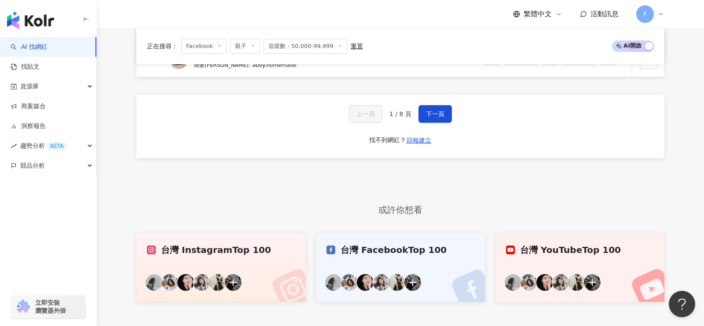
scroll to position [684, 0]
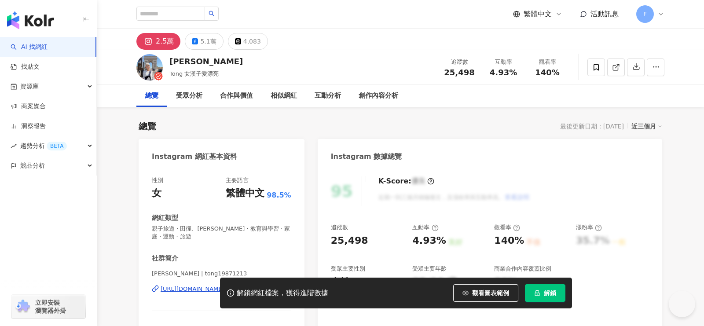
click at [223, 260] on div "社群簡介 陳思彤 Tong | tong19871213 https://www.instagram.com/tong19871213/ 瘋狂母親｜偶爾跑步｜…" at bounding box center [222, 307] width 140 height 106
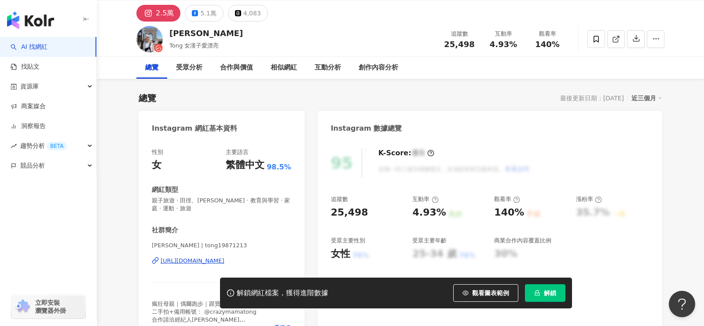
click at [223, 260] on div "https://www.instagram.com/tong19871213/" at bounding box center [193, 261] width 64 height 8
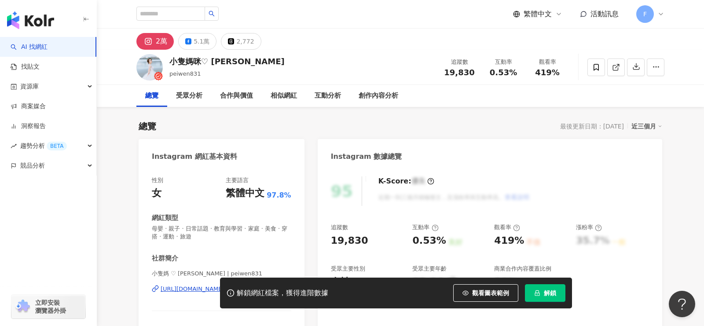
click at [197, 35] on div "5.1萬" at bounding box center [202, 41] width 16 height 12
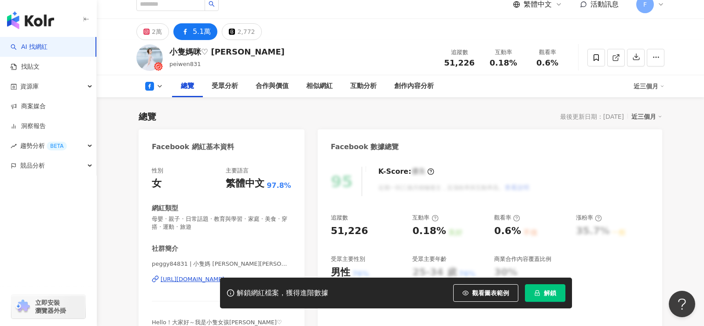
click at [216, 260] on div "peggy84831 | 小隻媽 [PERSON_NAME][PERSON_NAME] | peggy84831 [URL][DOMAIN_NAME]" at bounding box center [222, 285] width 140 height 51
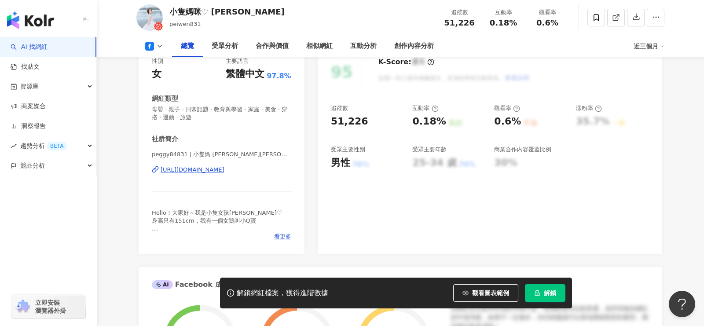
click at [216, 169] on div "[URL][DOMAIN_NAME]" at bounding box center [193, 170] width 64 height 8
